Goal: Check status: Check status

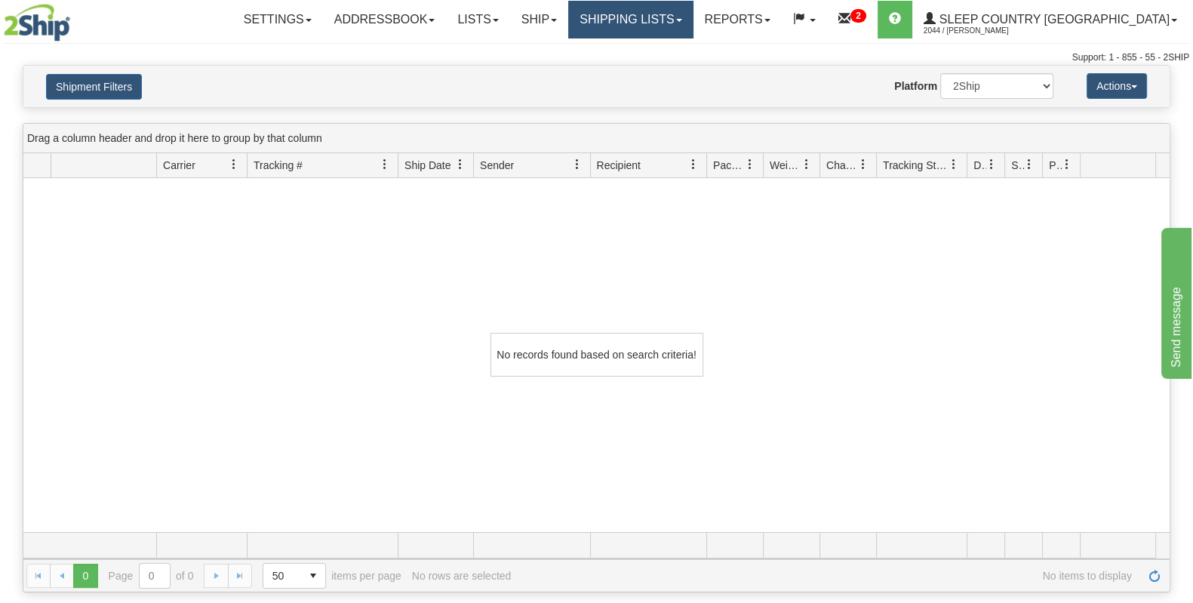
click at [642, 18] on link "Shipping lists" at bounding box center [630, 20] width 125 height 38
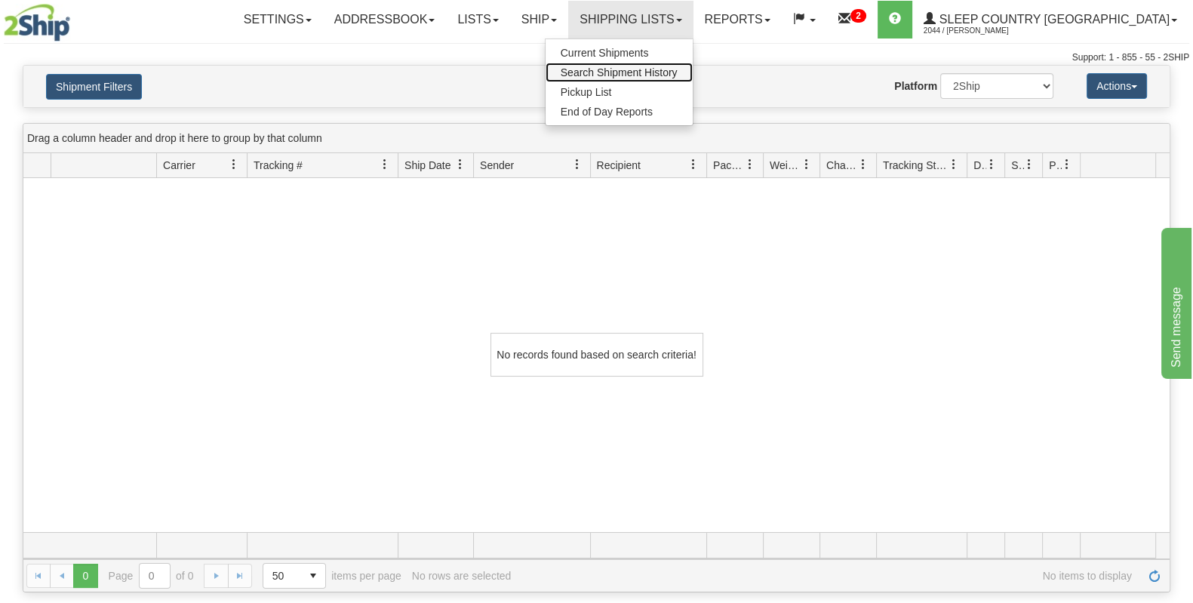
click at [678, 67] on span "Search Shipment History" at bounding box center [619, 72] width 117 height 12
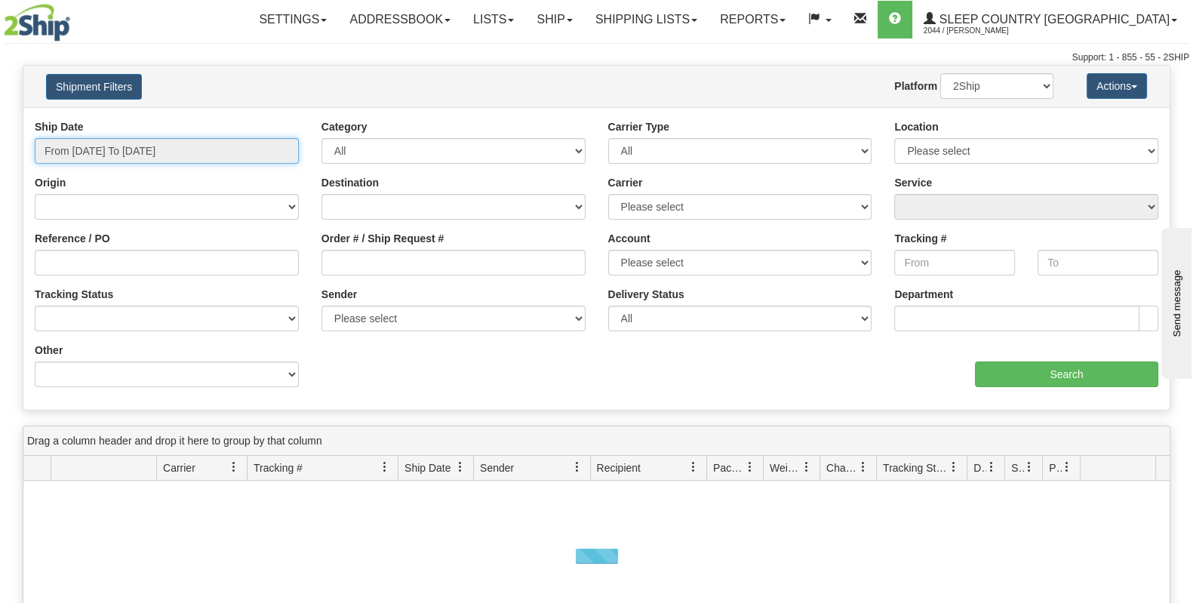
click at [162, 149] on input "From [DATE] To [DATE]" at bounding box center [167, 151] width 264 height 26
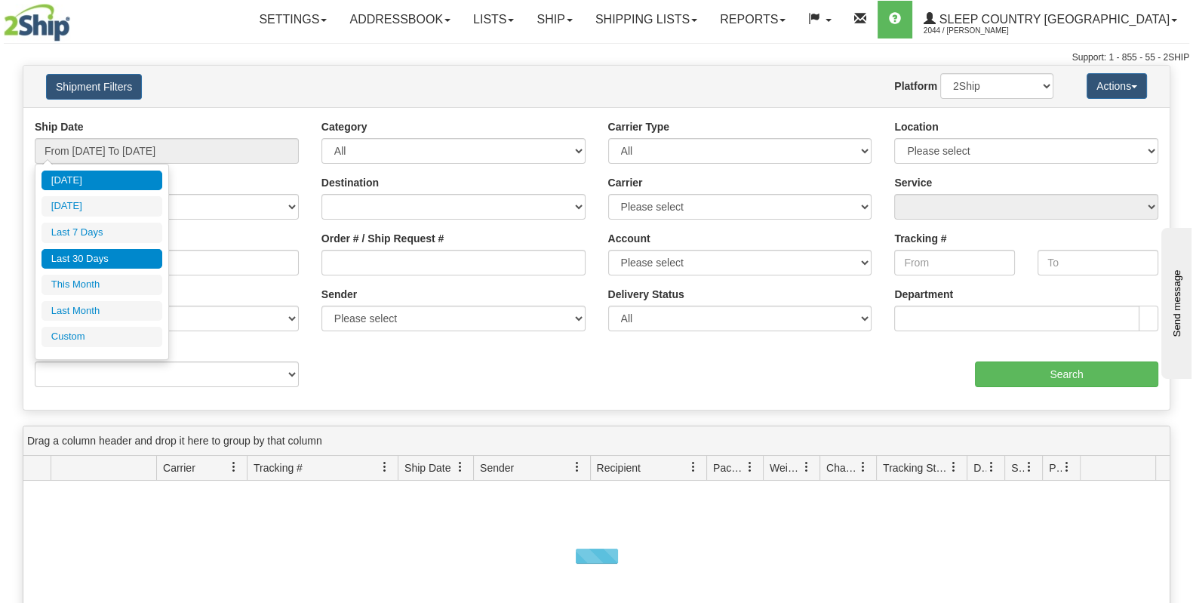
click at [121, 260] on li "Last 30 Days" at bounding box center [102, 259] width 121 height 20
type input "From [DATE] To [DATE]"
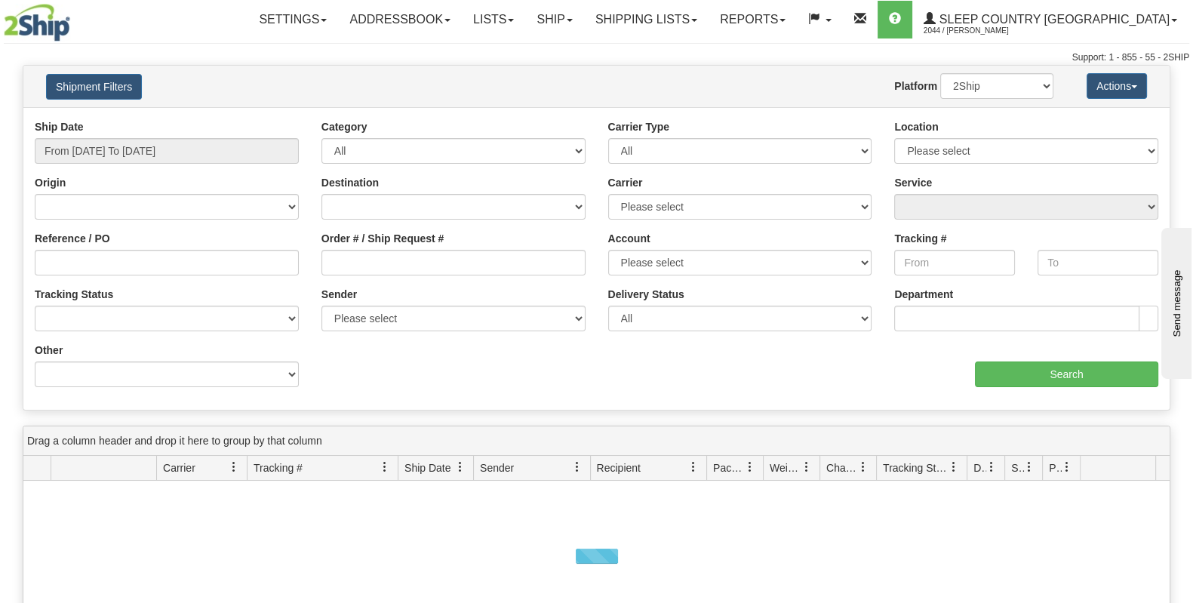
drag, startPoint x: 404, startPoint y: 245, endPoint x: 404, endPoint y: 269, distance: 23.4
click at [404, 257] on div "Order # / Ship Request #" at bounding box center [453, 253] width 264 height 45
drag, startPoint x: 407, startPoint y: 269, endPoint x: 413, endPoint y: 262, distance: 9.7
click at [408, 269] on input "Order # / Ship Request #" at bounding box center [453, 263] width 264 height 26
paste input "9000I067546"
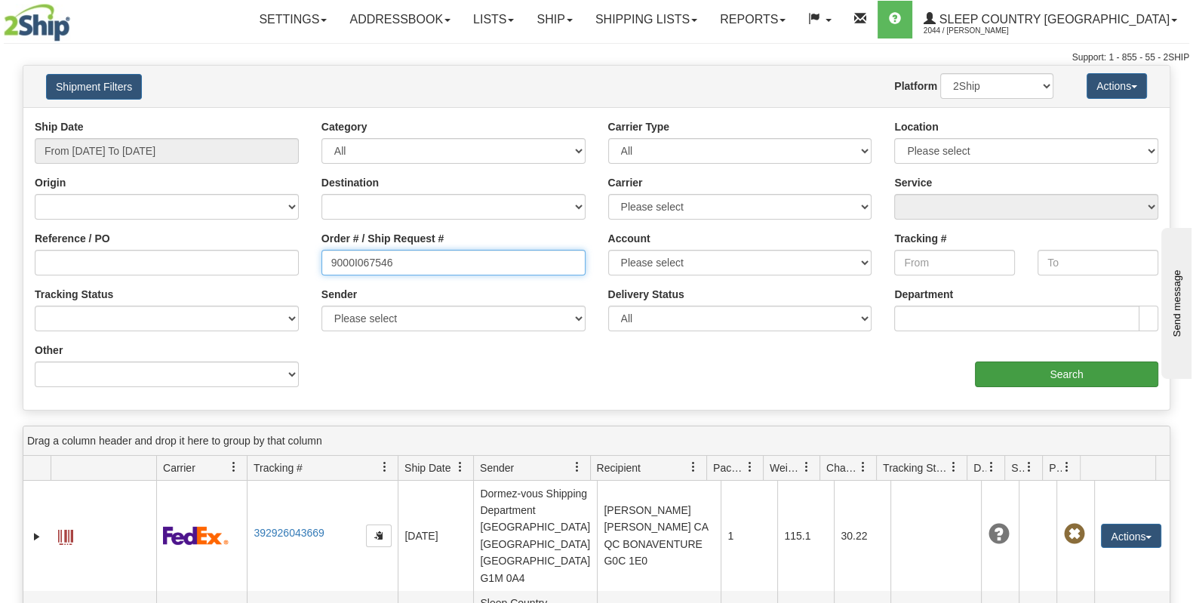
type input "9000I067546"
click at [1017, 371] on input "Search" at bounding box center [1066, 374] width 183 height 26
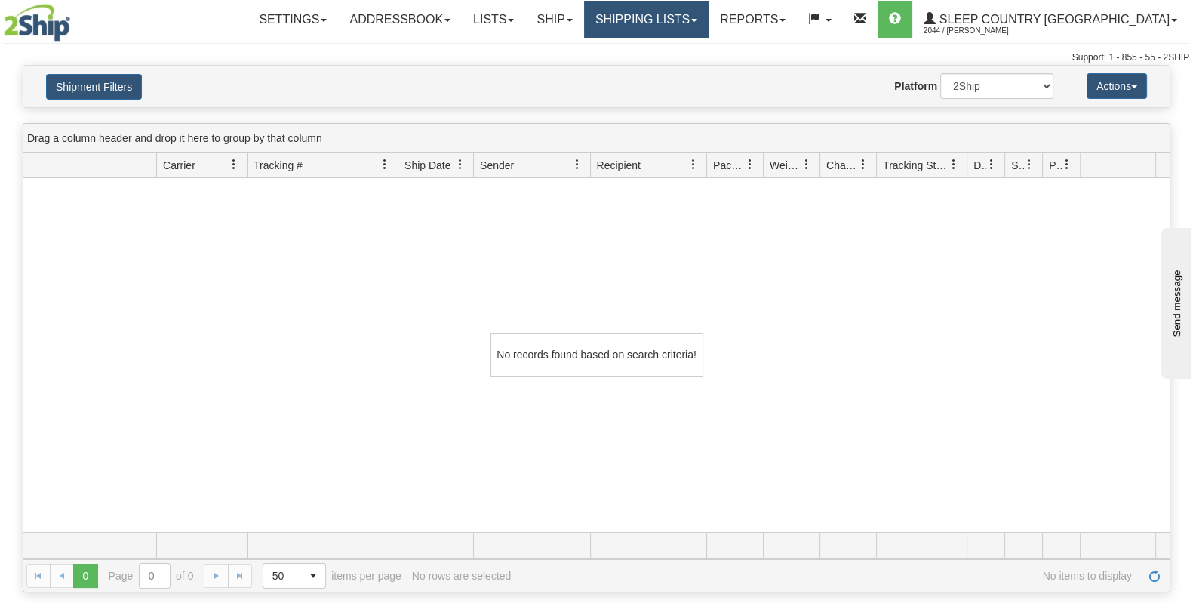
click at [699, 17] on link "Shipping lists" at bounding box center [646, 20] width 125 height 38
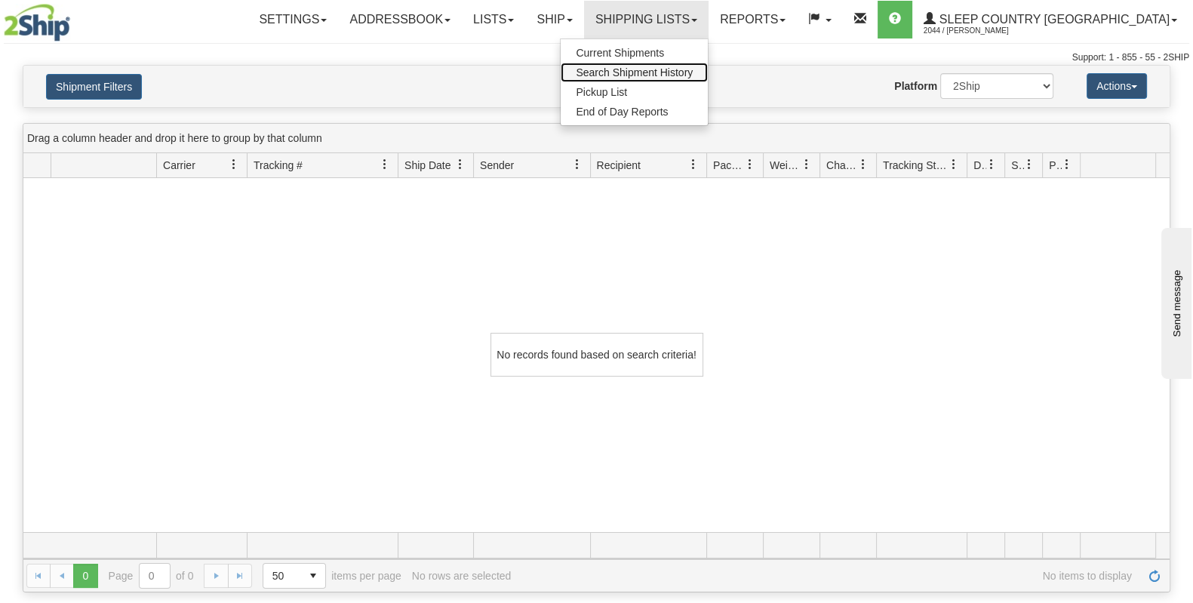
click at [708, 63] on link "Search Shipment History" at bounding box center [634, 73] width 147 height 20
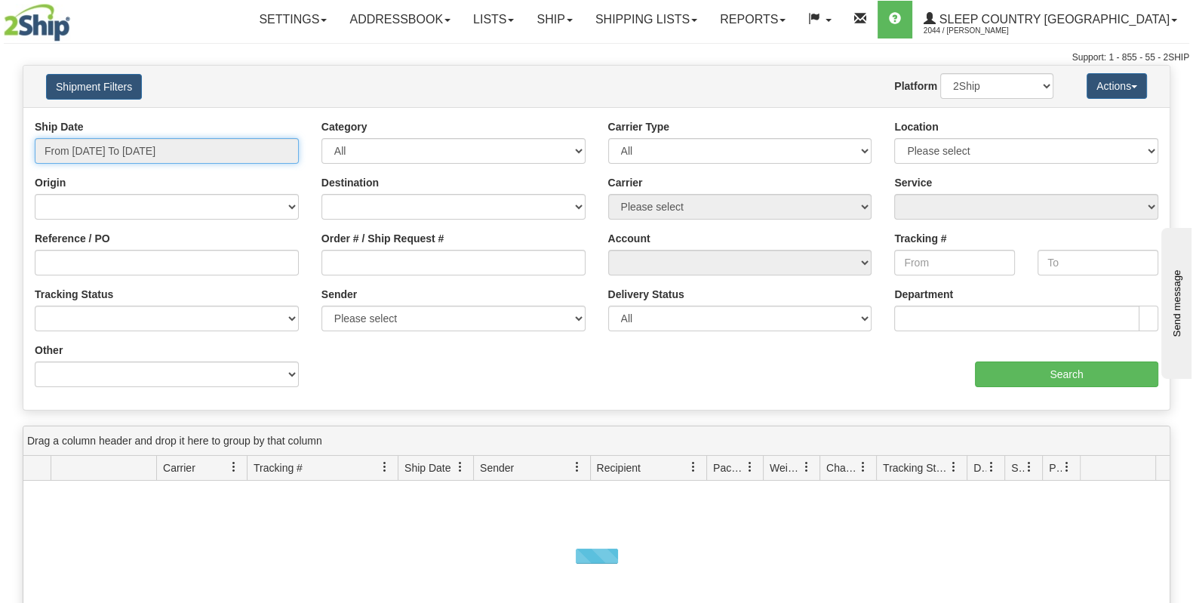
click at [125, 156] on input "From [DATE] To [DATE]" at bounding box center [167, 151] width 264 height 26
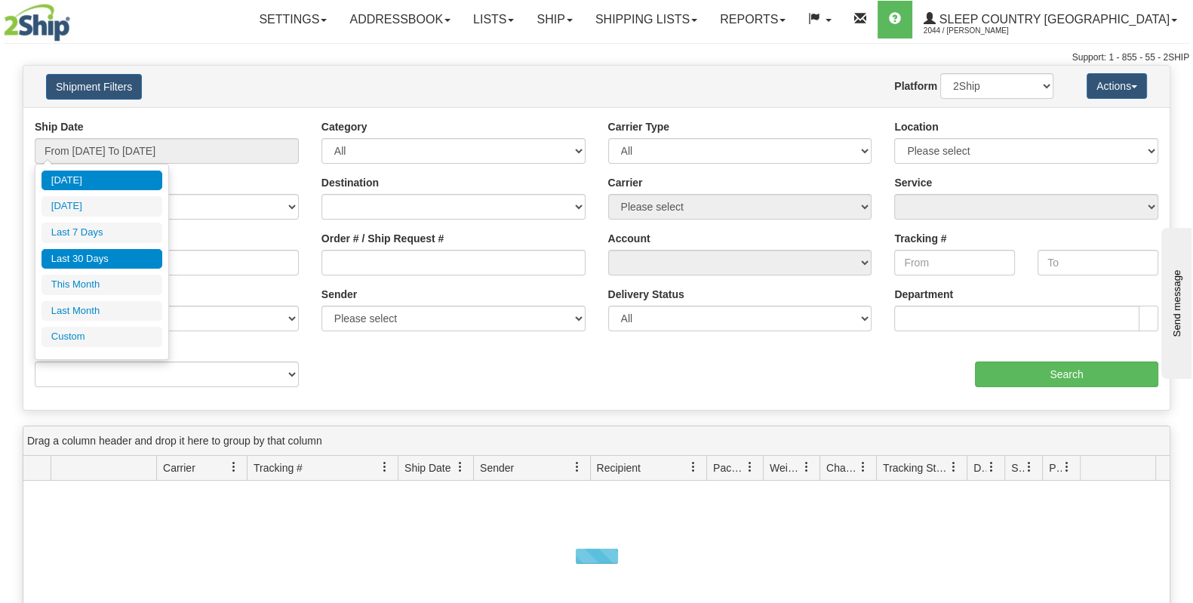
click at [129, 258] on li "Last 30 Days" at bounding box center [102, 259] width 121 height 20
type input "From [DATE] To [DATE]"
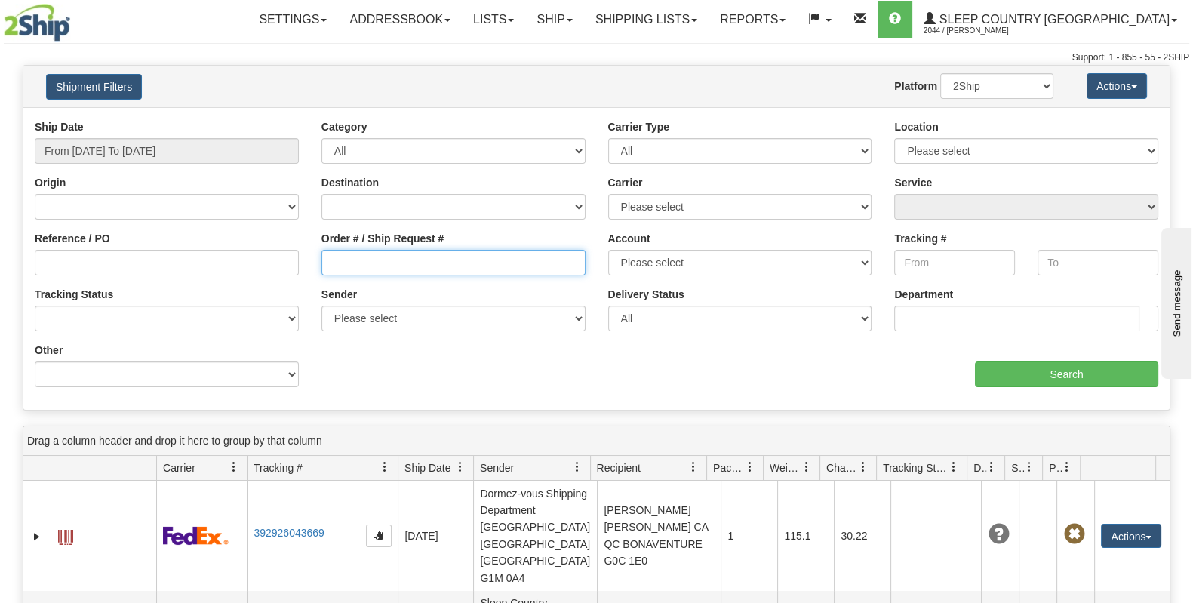
click at [388, 270] on input "Order # / Ship Request #" at bounding box center [453, 263] width 264 height 26
paste input "9002I053540"
type input "9002I053540"
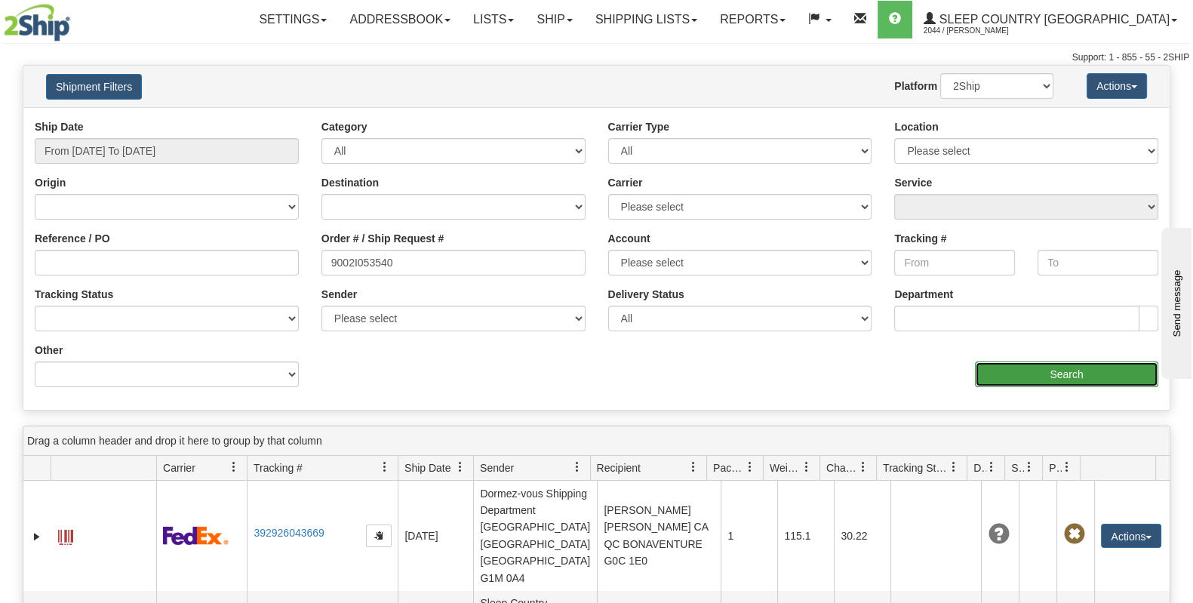
click at [1002, 371] on input "Search" at bounding box center [1066, 374] width 183 height 26
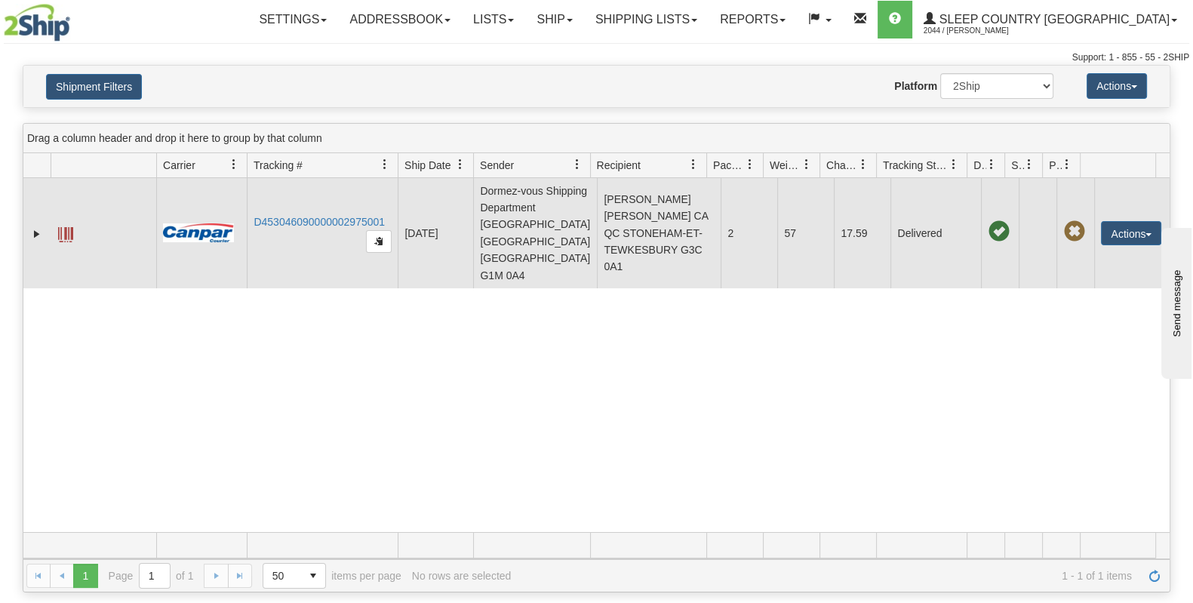
drag, startPoint x: 393, startPoint y: 211, endPoint x: 208, endPoint y: 208, distance: 184.9
click at [208, 208] on tr "31559145 2044 D453046090000002975001 [DATE] [DATE] 02:27:41 PM Dormez-vous Ship…" at bounding box center [596, 233] width 1146 height 110
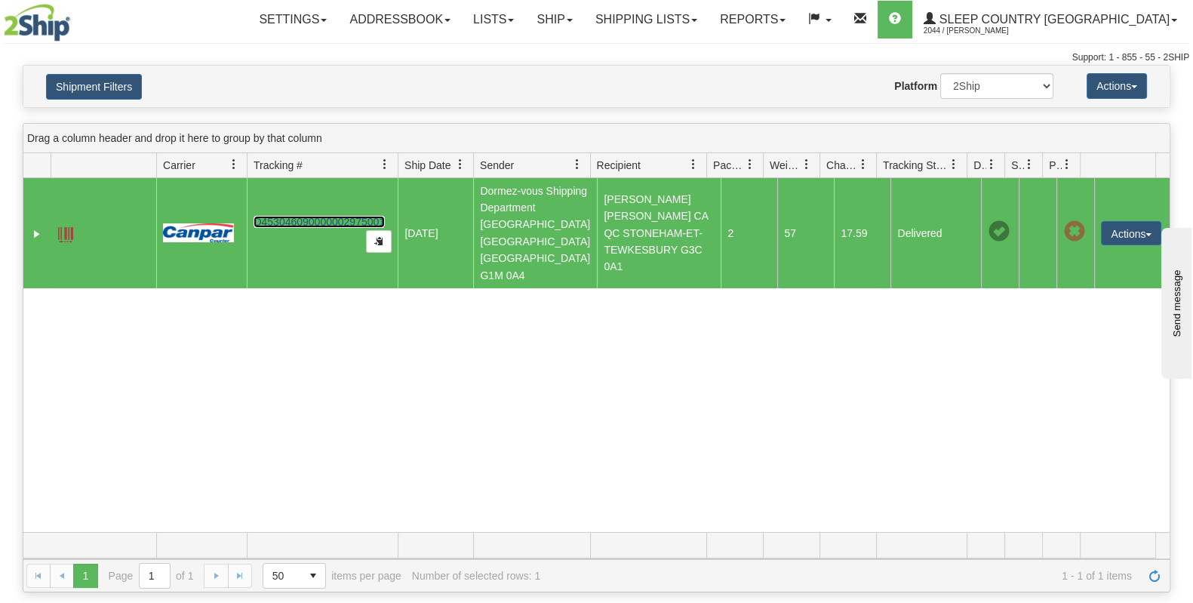
click at [302, 216] on link "D453046090000002975001" at bounding box center [319, 222] width 131 height 12
